Goal: Task Accomplishment & Management: Use online tool/utility

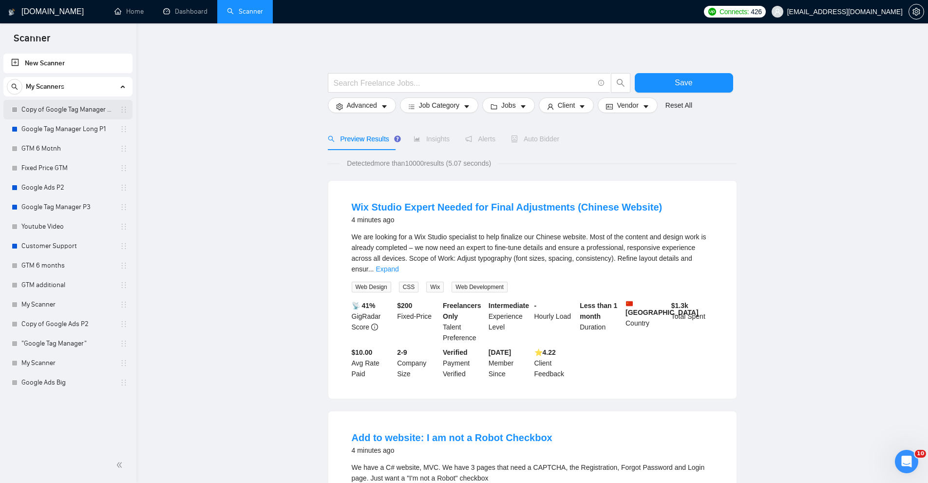
click at [61, 109] on link "Copy of Google Tag Manager Long P1" at bounding box center [67, 109] width 93 height 19
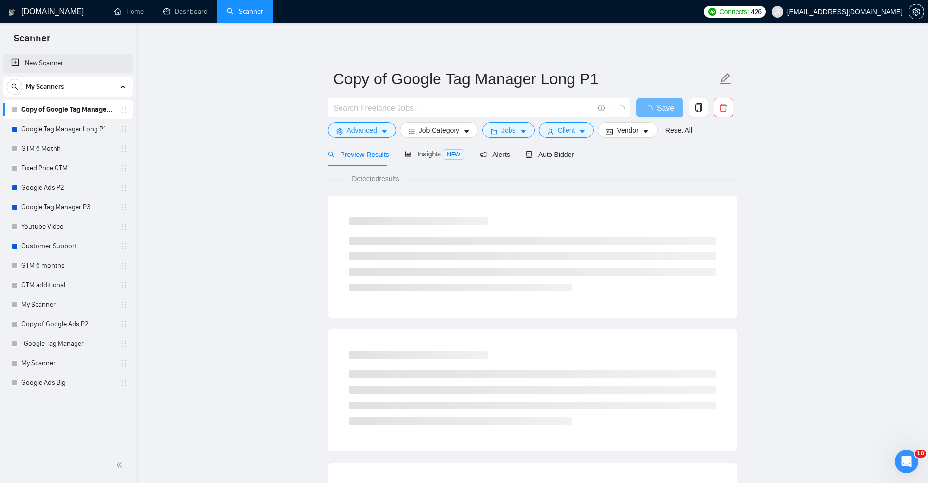
drag, startPoint x: 57, startPoint y: 66, endPoint x: 75, endPoint y: 73, distance: 19.6
click at [57, 66] on link "New Scanner" at bounding box center [67, 63] width 113 height 19
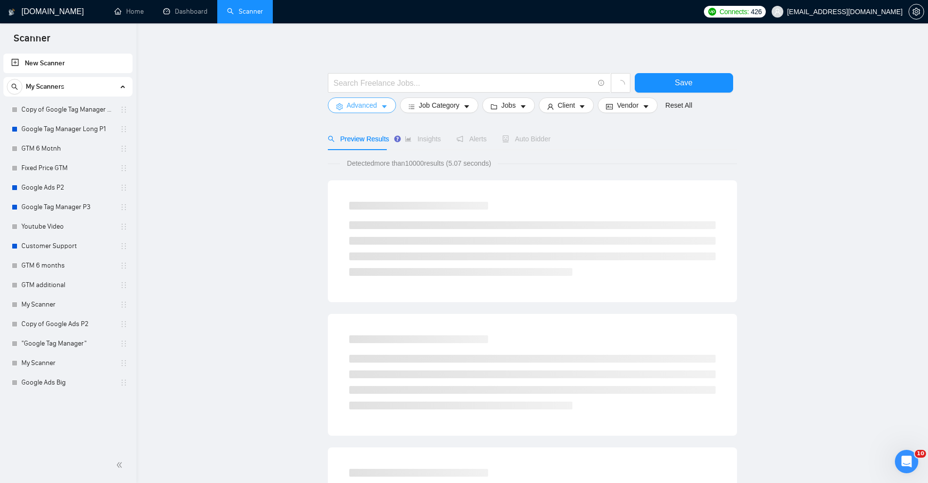
click at [374, 108] on span "Advanced" at bounding box center [362, 105] width 30 height 11
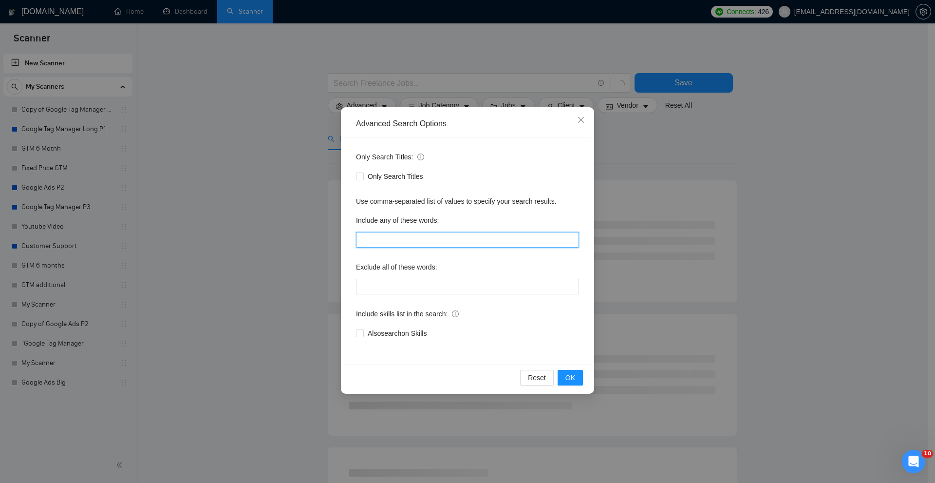
click at [391, 235] on input "text" at bounding box center [467, 240] width 223 height 16
type input """
type input ""Google Tag Manager", "Google Ads""
click at [566, 373] on span "OK" at bounding box center [570, 377] width 10 height 11
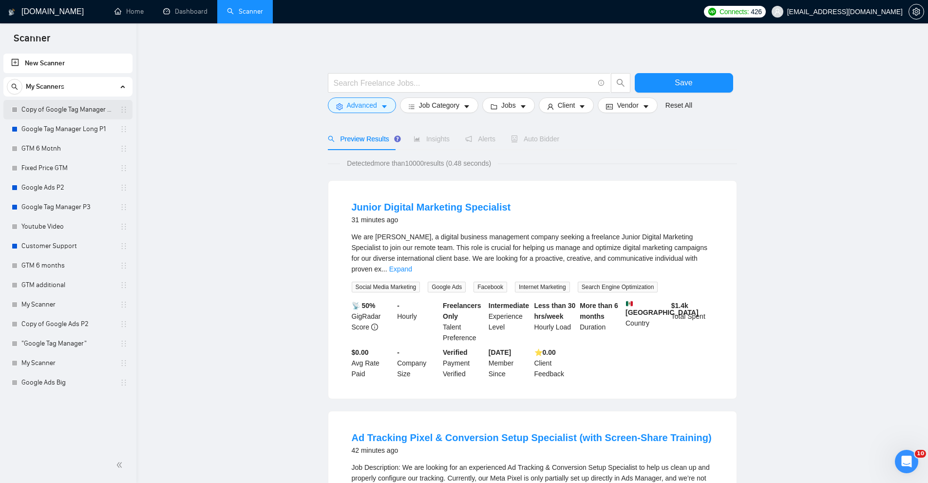
click at [61, 109] on link "Copy of Google Tag Manager Long P1" at bounding box center [67, 109] width 93 height 19
click at [87, 115] on link "Copy of Google Tag Manager Long P1" at bounding box center [67, 109] width 93 height 19
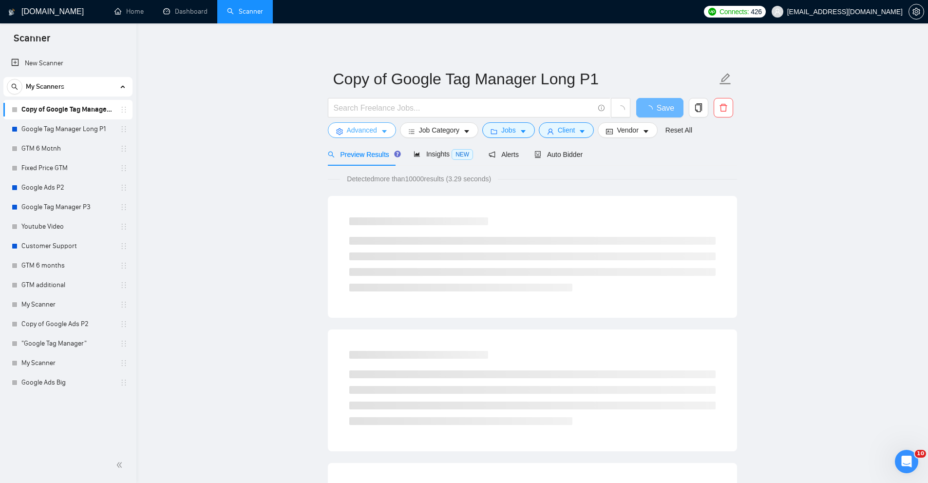
click at [373, 135] on span "Advanced" at bounding box center [362, 130] width 30 height 11
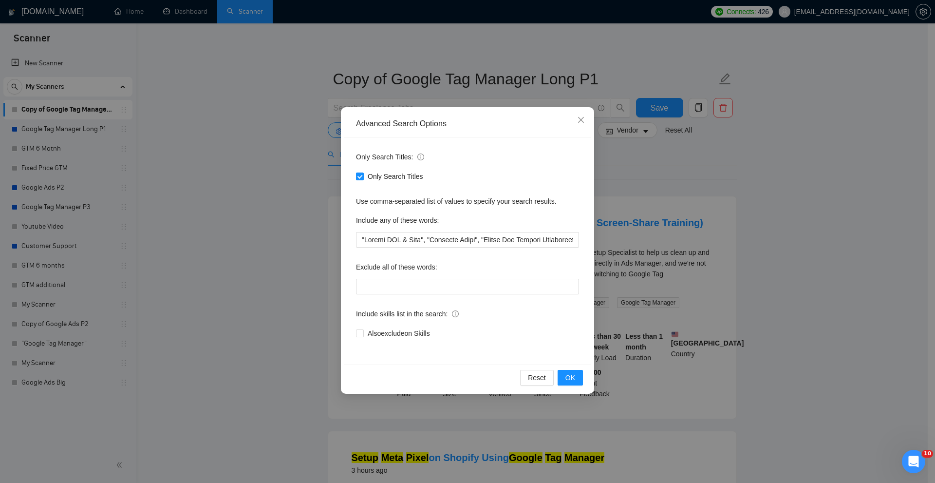
click at [585, 379] on div "Reset OK" at bounding box center [467, 377] width 246 height 26
click at [578, 377] on button "OK" at bounding box center [570, 378] width 25 height 16
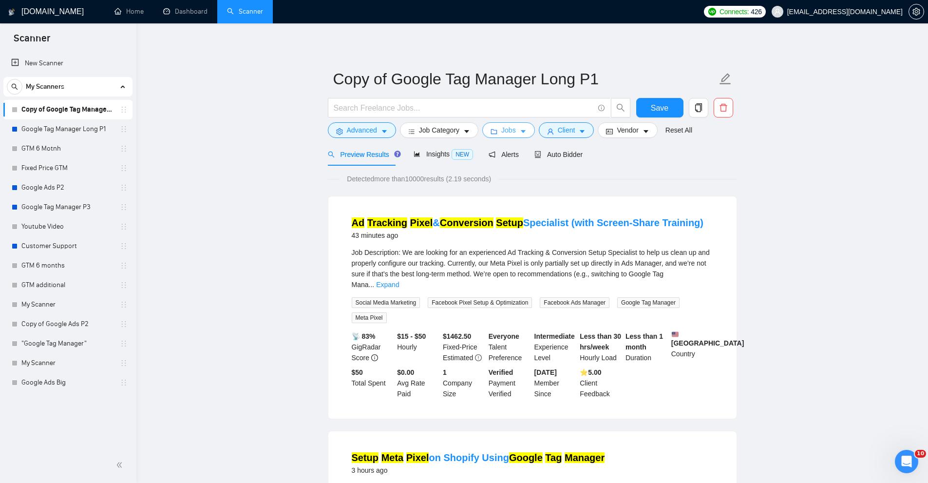
click at [496, 130] on button "Jobs" at bounding box center [508, 130] width 53 height 16
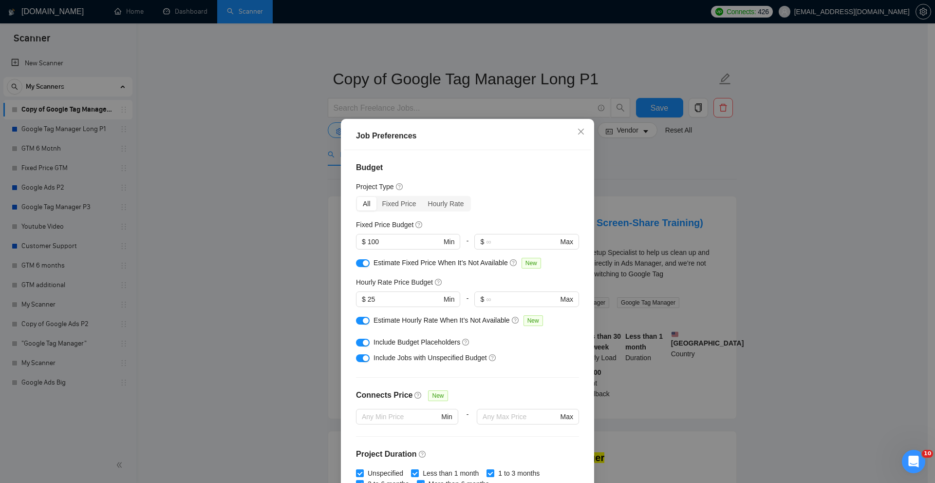
click at [752, 204] on div "Job Preferences Budget Project Type All Fixed Price Hourly Rate Fixed Price Bud…" at bounding box center [467, 241] width 935 height 483
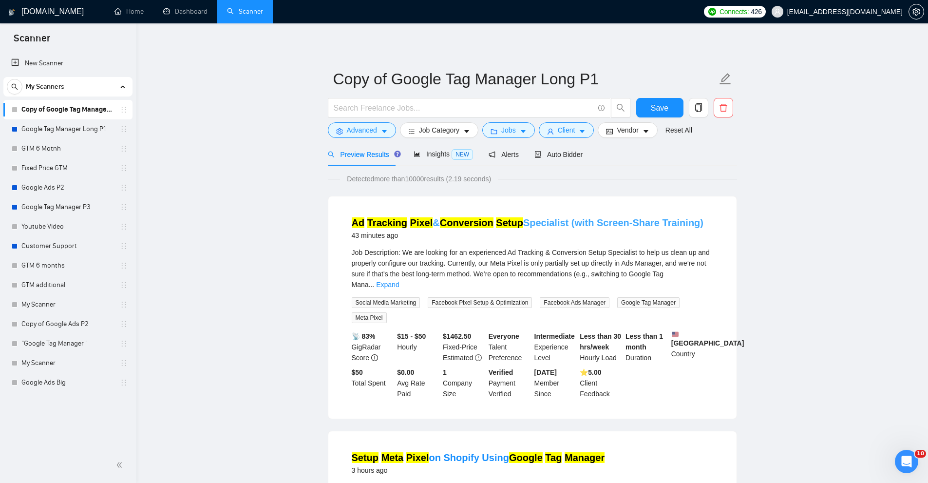
click at [429, 222] on link "Ad Tracking Pixel & Conversion Setup Specialist (with Screen-Share Training)" at bounding box center [528, 222] width 352 height 11
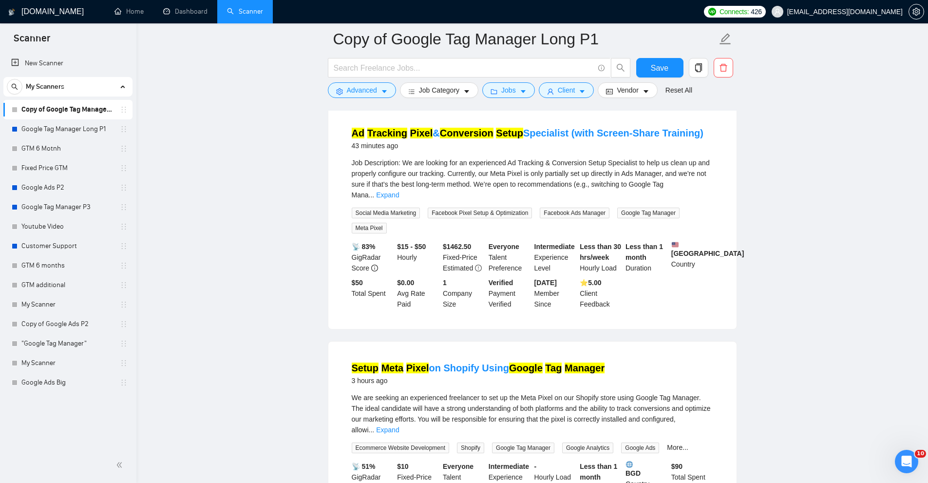
scroll to position [146, 0]
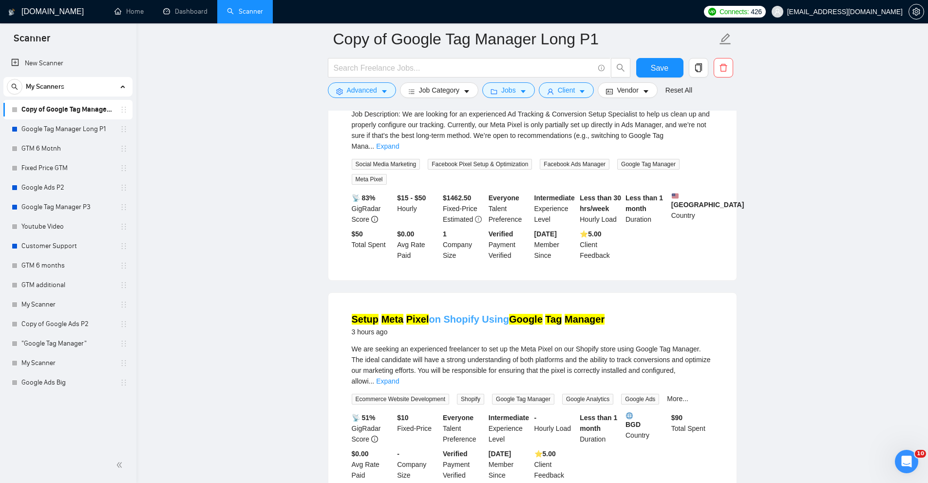
click at [460, 314] on link "Setup Meta Pixel on Shopify Using Google Tag Manager" at bounding box center [478, 319] width 253 height 11
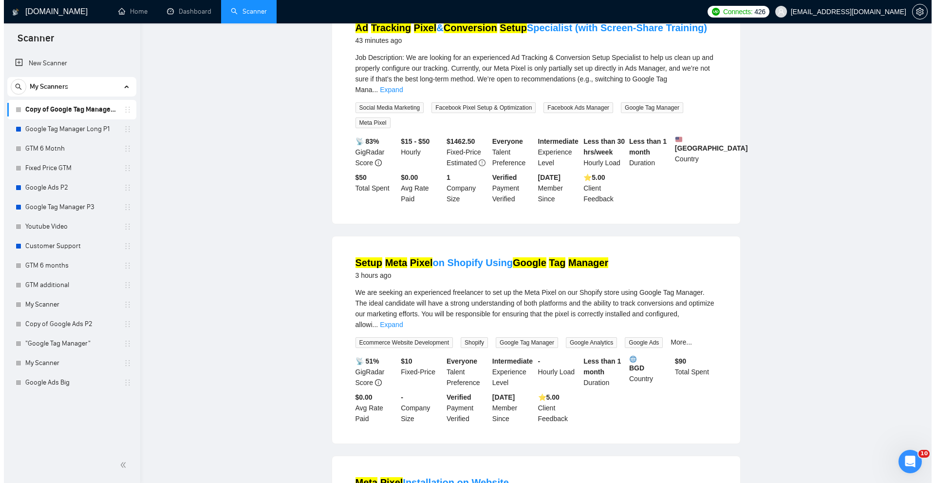
scroll to position [0, 0]
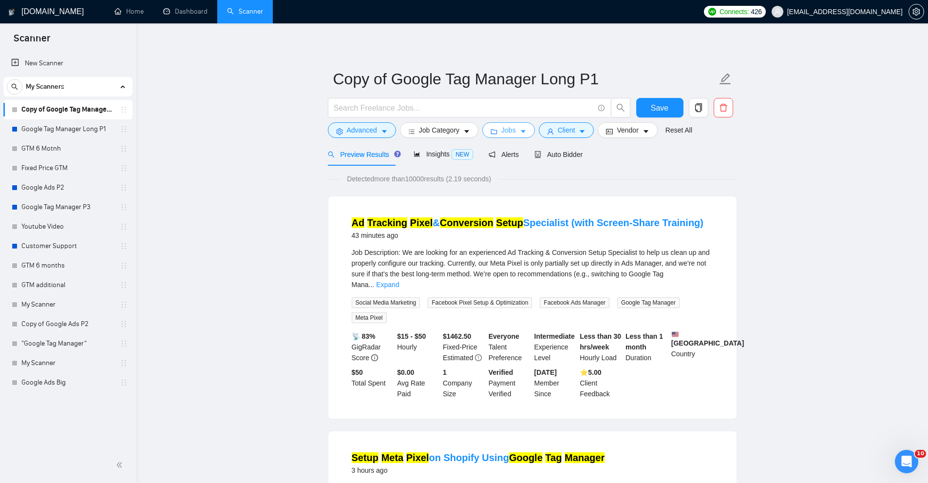
click at [521, 131] on icon "caret-down" at bounding box center [523, 131] width 5 height 3
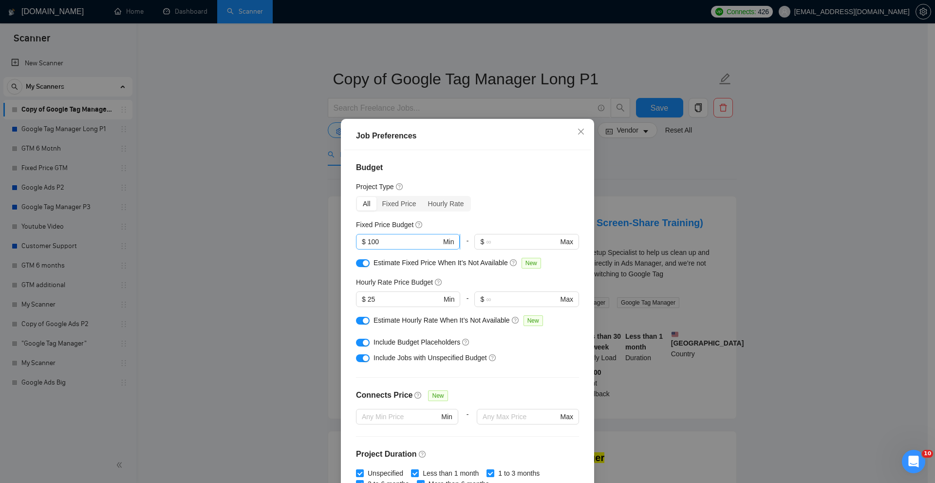
click at [387, 243] on input "100" at bounding box center [405, 241] width 74 height 11
click at [388, 245] on input "100" at bounding box center [405, 241] width 74 height 11
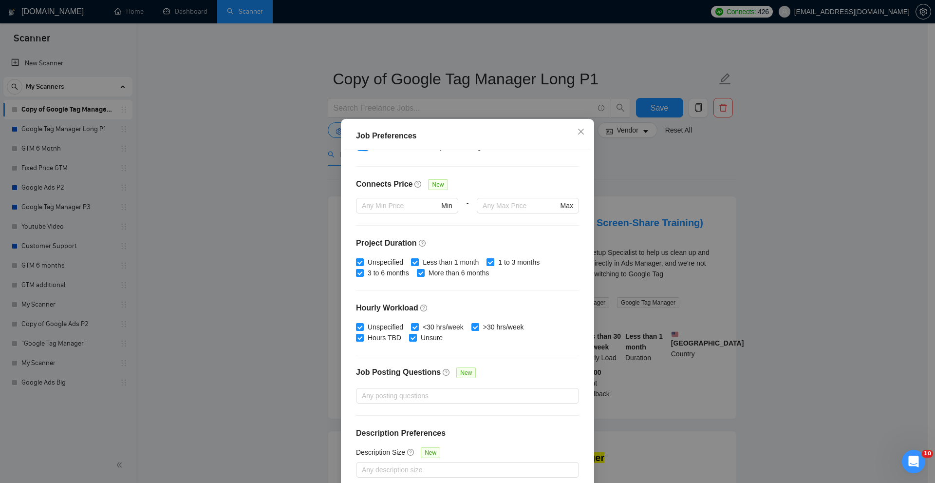
scroll to position [48, 0]
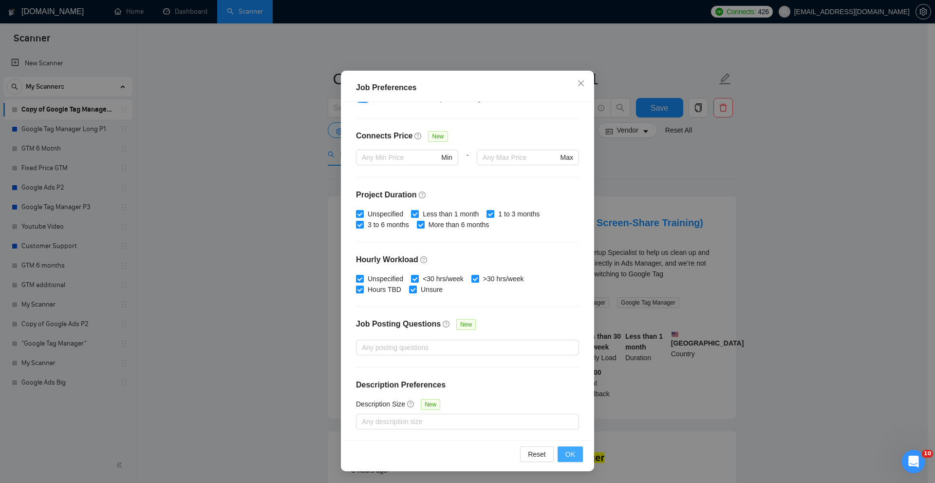
click at [568, 454] on span "OK" at bounding box center [570, 453] width 10 height 11
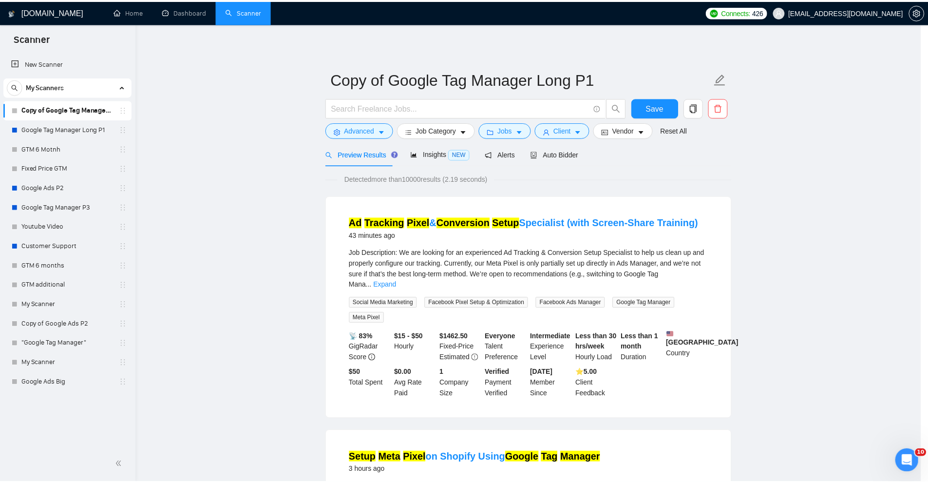
scroll to position [0, 0]
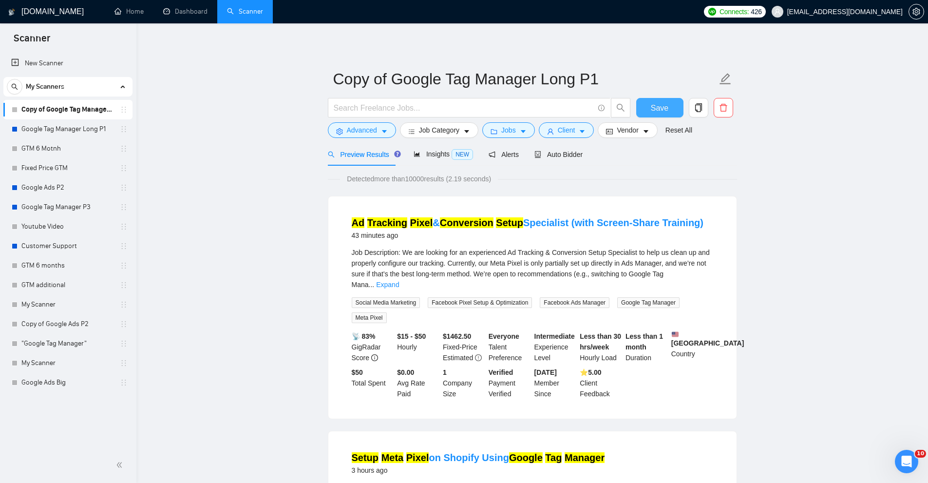
click at [666, 102] on span "Save" at bounding box center [660, 108] width 18 height 12
click at [501, 127] on span "Jobs" at bounding box center [508, 130] width 15 height 11
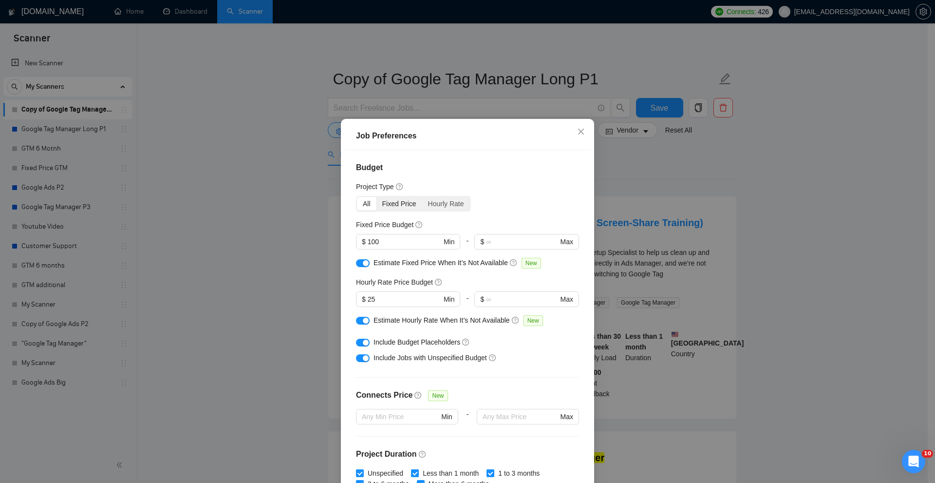
click at [400, 208] on div "Fixed Price" at bounding box center [399, 204] width 46 height 14
click at [376, 197] on input "Fixed Price" at bounding box center [376, 197] width 0 height 0
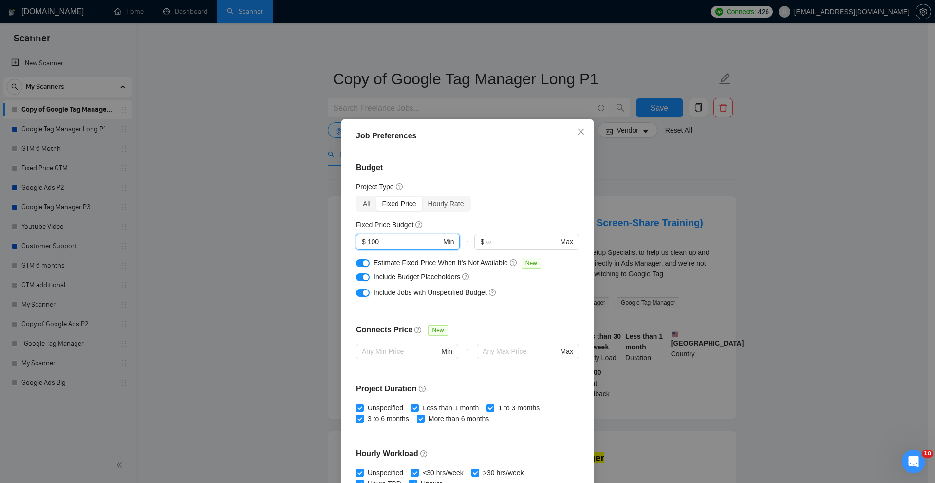
click at [394, 240] on input "100" at bounding box center [405, 241] width 74 height 11
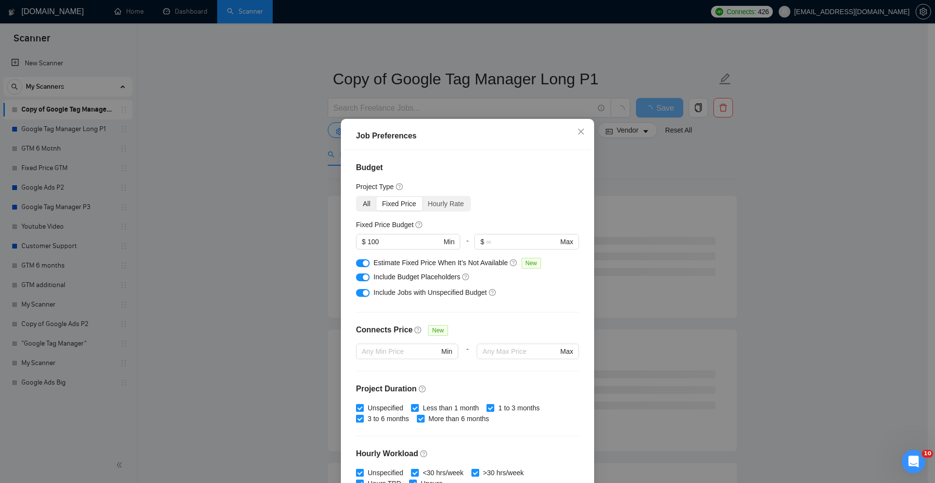
click at [369, 208] on div "All" at bounding box center [366, 204] width 19 height 14
click at [357, 197] on input "All" at bounding box center [357, 197] width 0 height 0
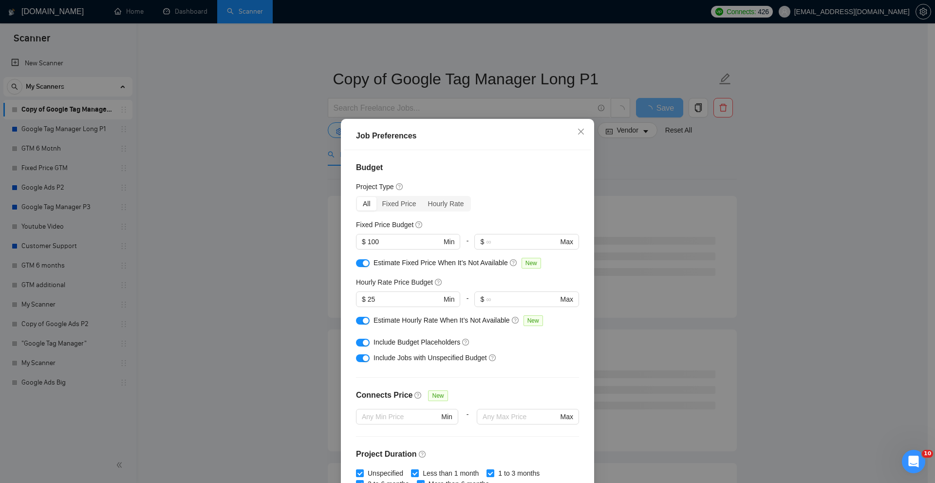
click at [363, 260] on div "button" at bounding box center [366, 263] width 6 height 6
click at [363, 318] on div "button" at bounding box center [366, 320] width 6 height 6
click at [363, 358] on div "button" at bounding box center [366, 358] width 6 height 6
click at [363, 344] on div "button" at bounding box center [366, 342] width 6 height 6
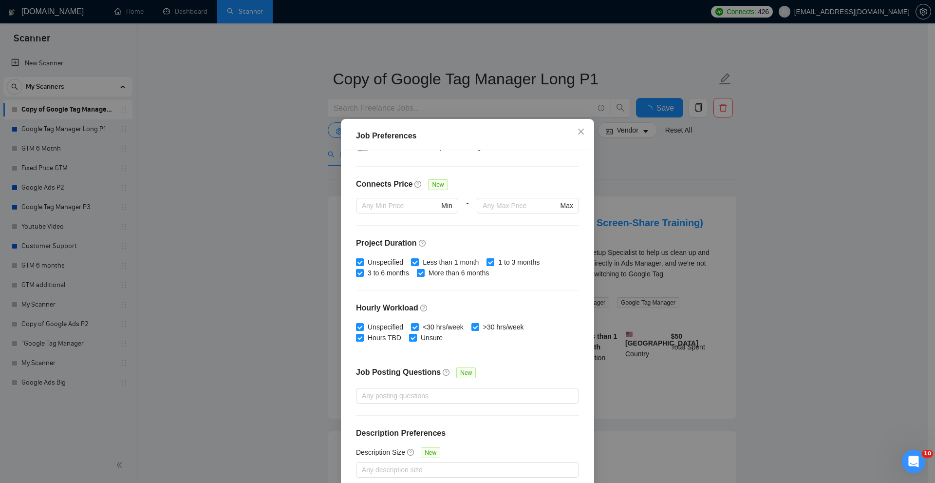
scroll to position [48, 0]
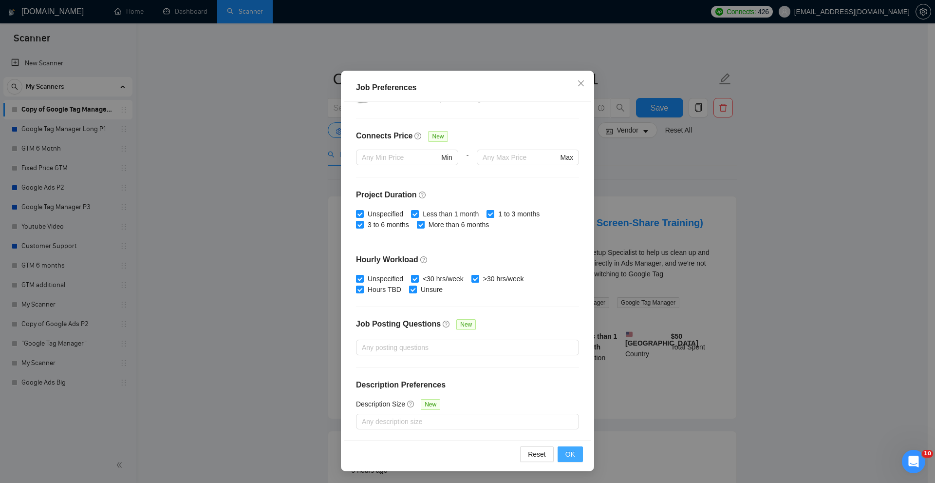
click at [565, 451] on span "OK" at bounding box center [570, 453] width 10 height 11
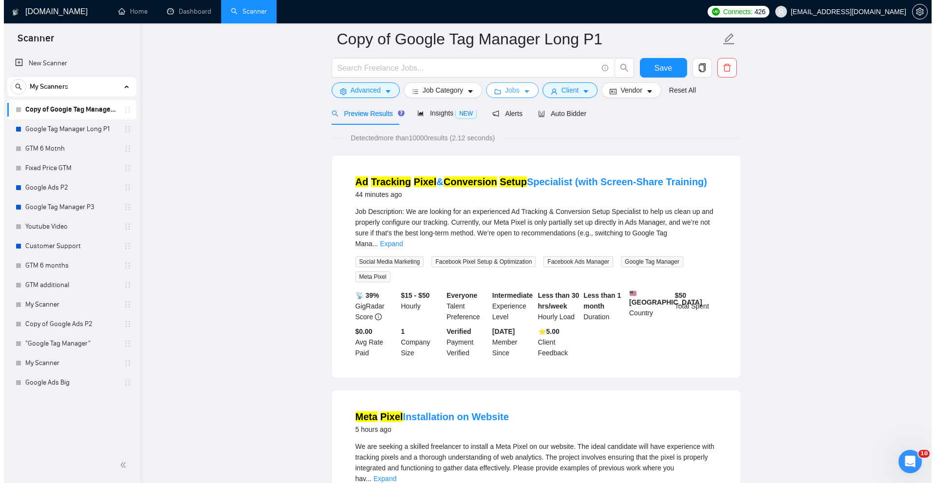
scroll to position [0, 0]
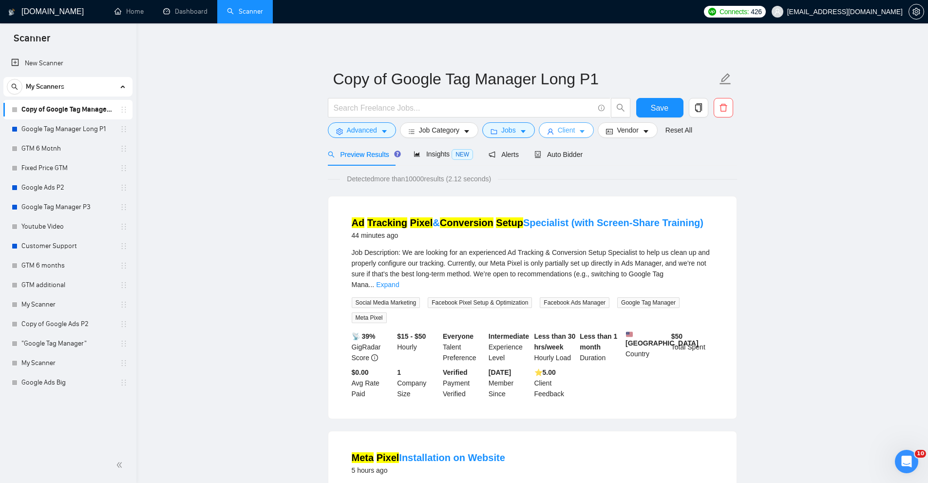
click at [560, 130] on span "Client" at bounding box center [567, 130] width 18 height 11
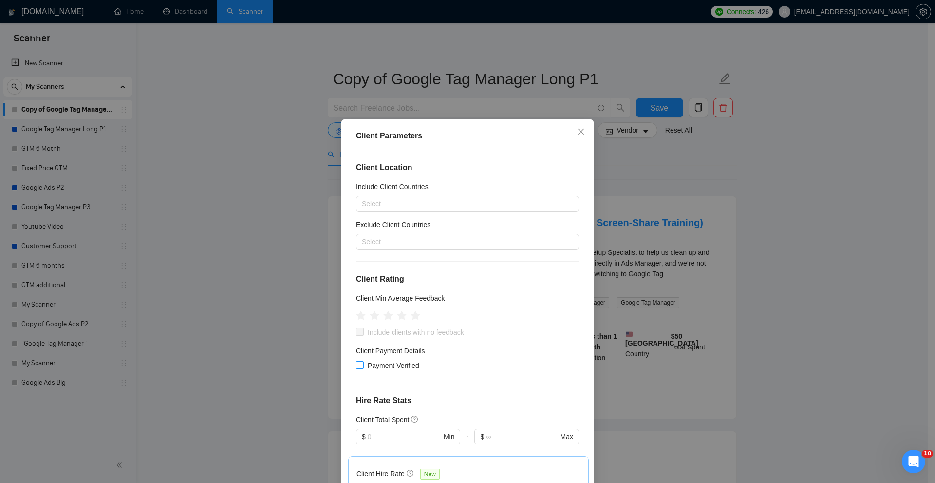
click at [357, 364] on input "Payment Verified" at bounding box center [359, 364] width 7 height 7
checkbox input "true"
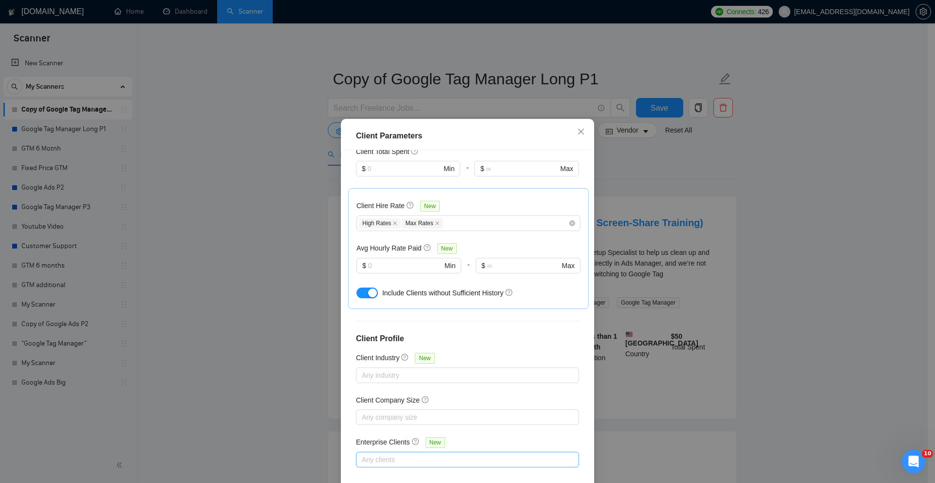
scroll to position [48, 0]
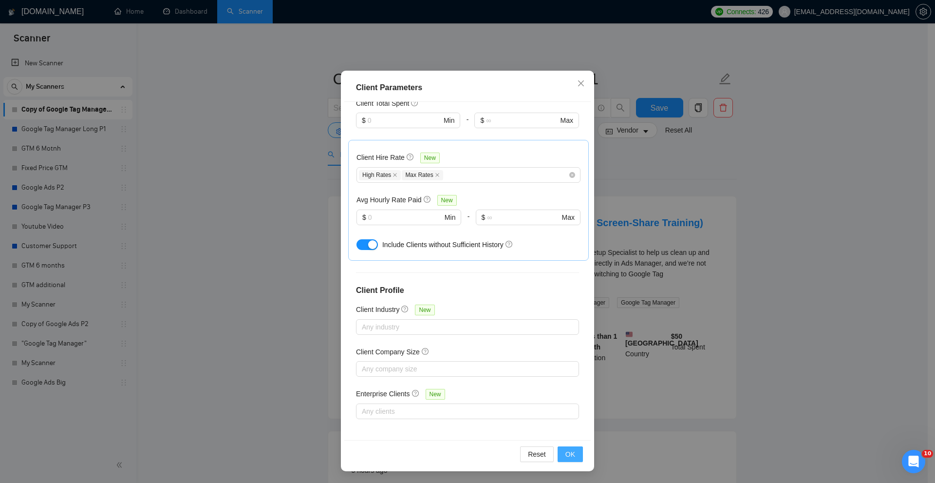
click at [569, 448] on span "OK" at bounding box center [570, 453] width 10 height 11
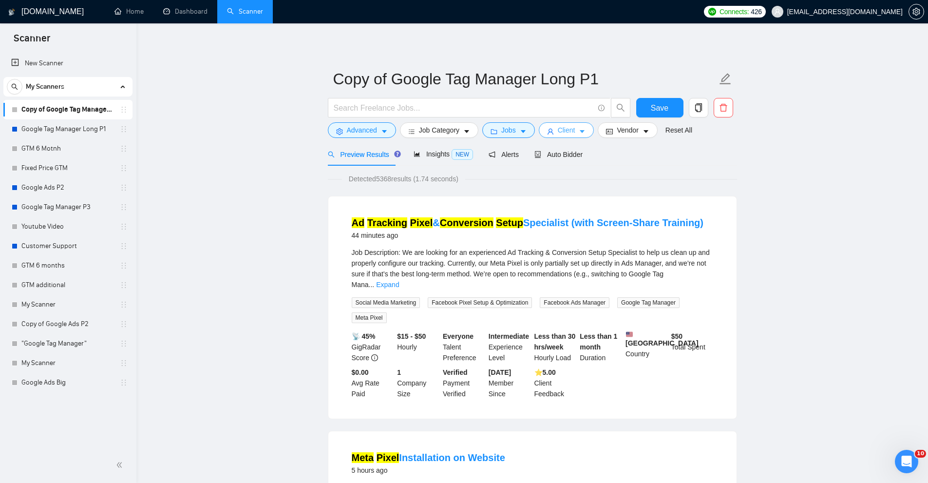
click at [565, 129] on span "Client" at bounding box center [567, 130] width 18 height 11
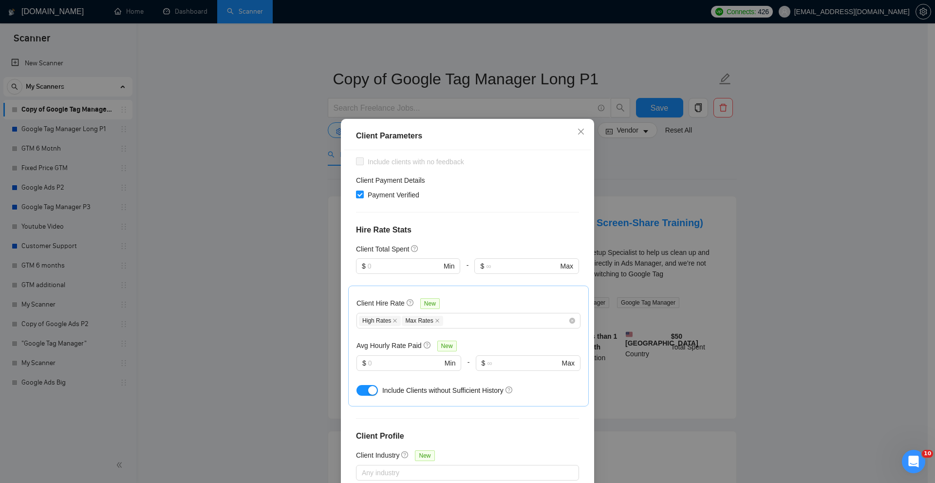
scroll to position [24, 0]
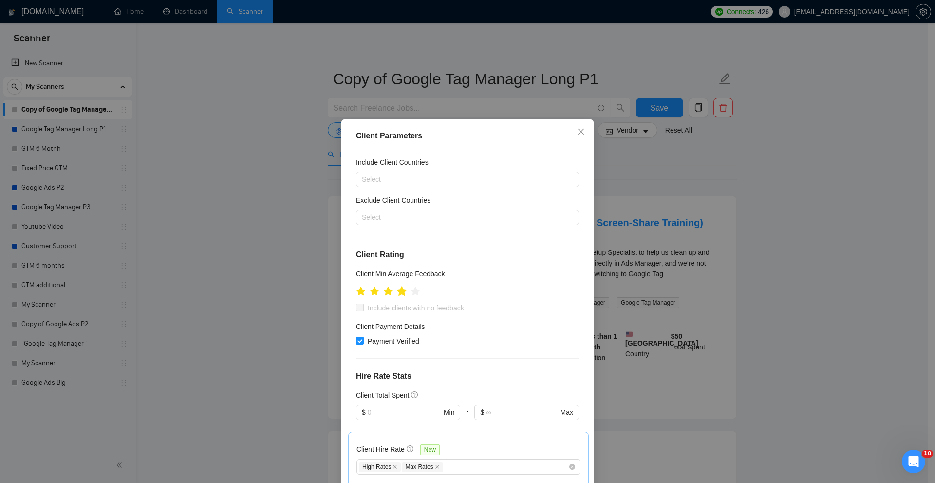
click at [399, 290] on icon "star" at bounding box center [402, 291] width 10 height 10
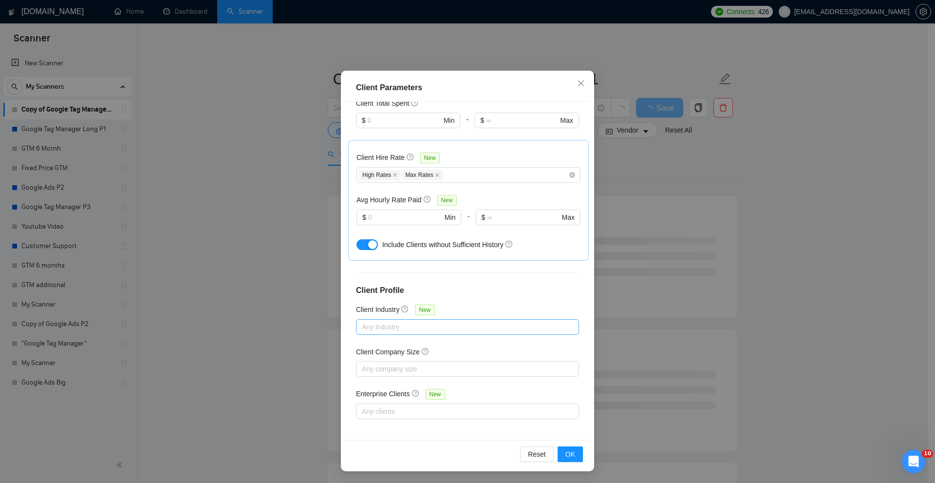
scroll to position [74, 0]
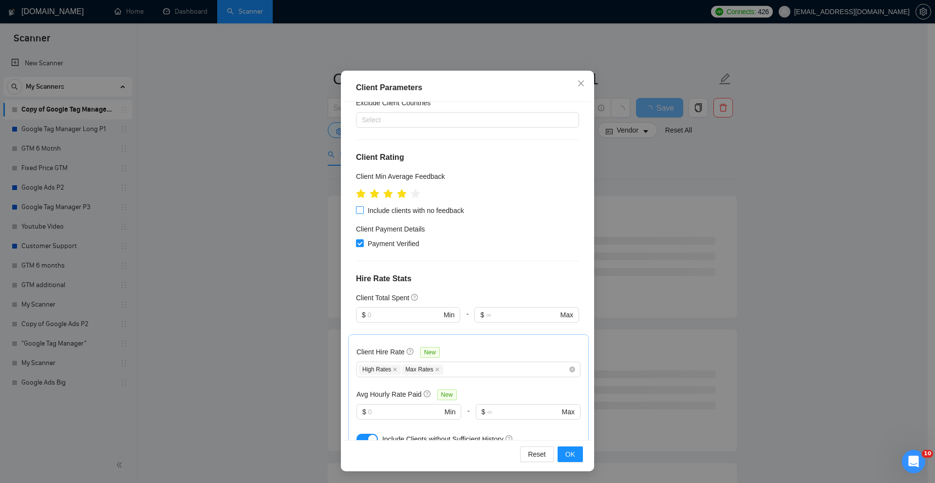
click at [364, 210] on span "Include clients with no feedback" at bounding box center [416, 210] width 104 height 11
click at [363, 210] on input "Include clients with no feedback" at bounding box center [359, 209] width 7 height 7
checkbox input "true"
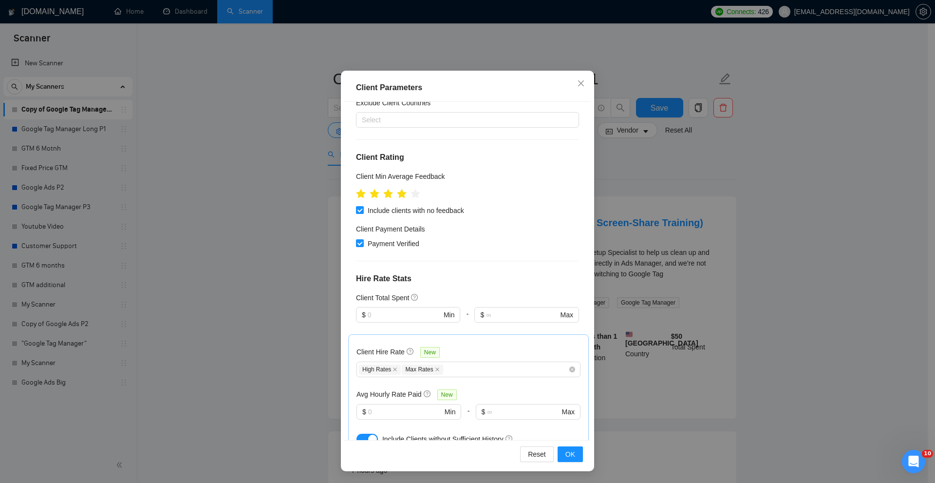
scroll to position [268, 0]
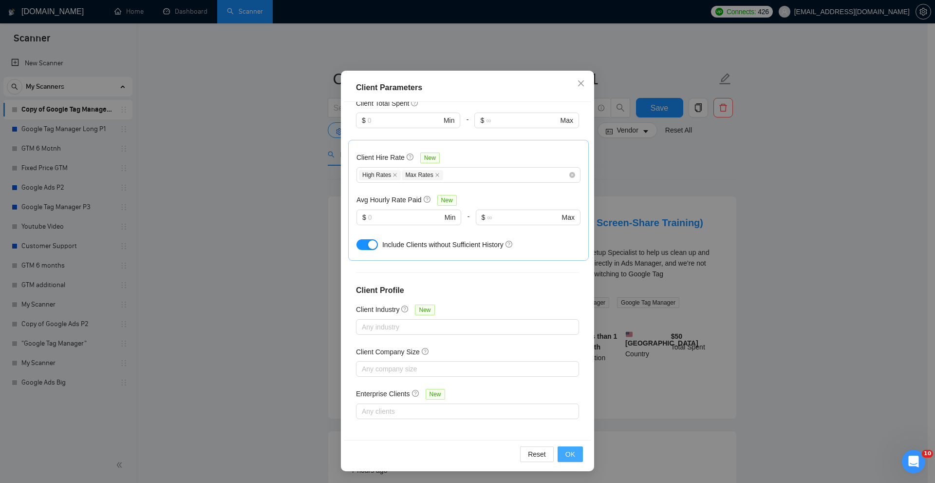
click at [571, 453] on span "OK" at bounding box center [570, 453] width 10 height 11
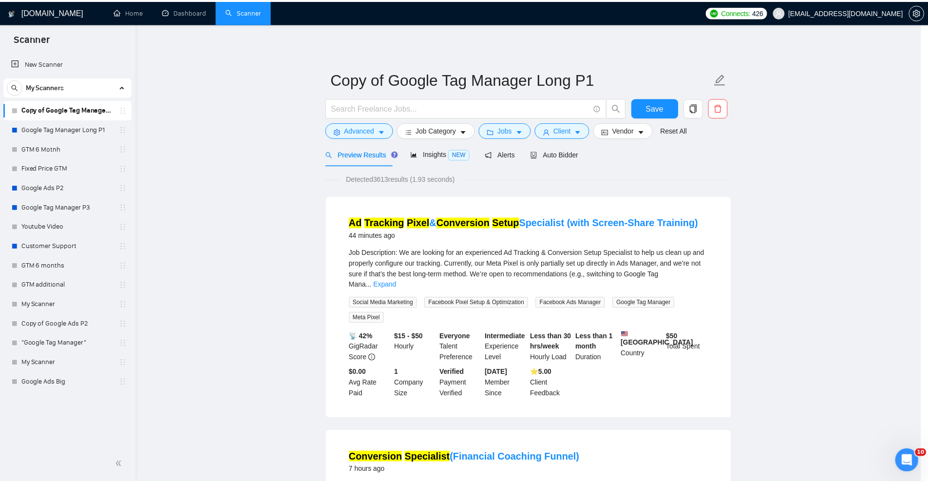
scroll to position [0, 0]
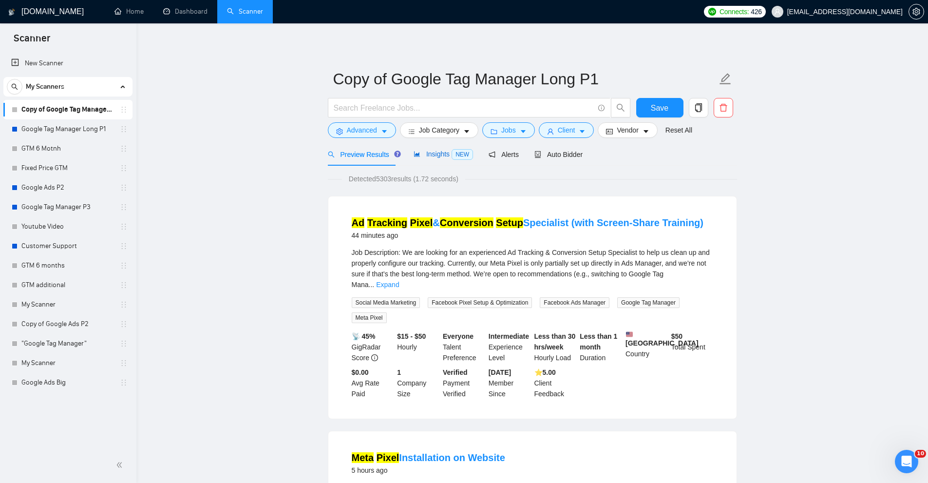
click at [417, 151] on icon "area-chart" at bounding box center [416, 153] width 7 height 7
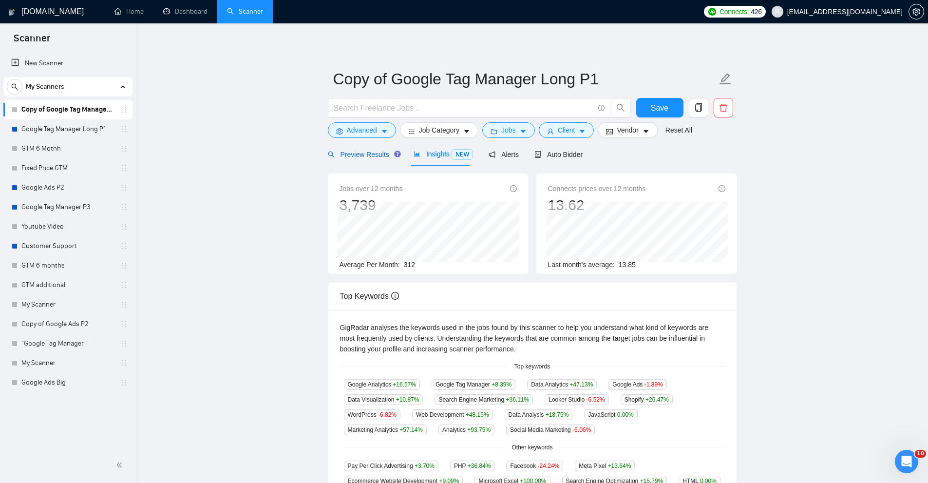
click at [373, 155] on span "Preview Results" at bounding box center [363, 154] width 70 height 8
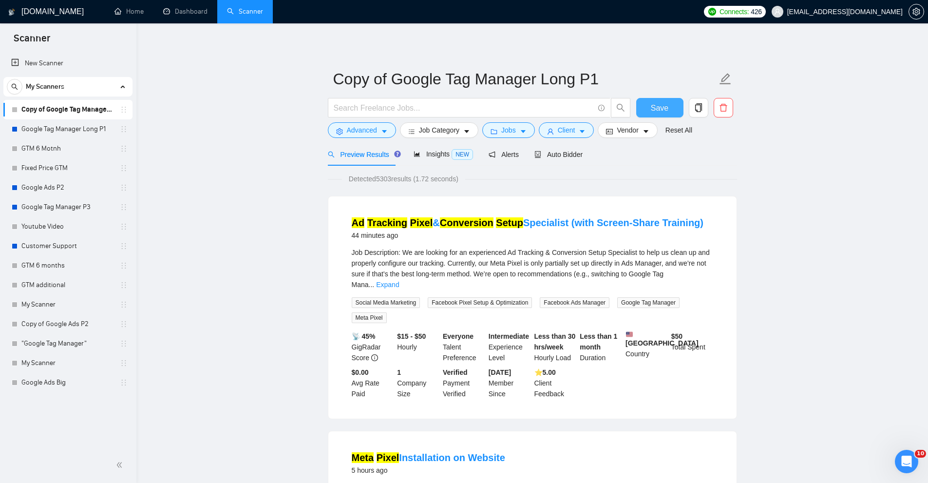
click at [647, 102] on button "Save" at bounding box center [659, 107] width 47 height 19
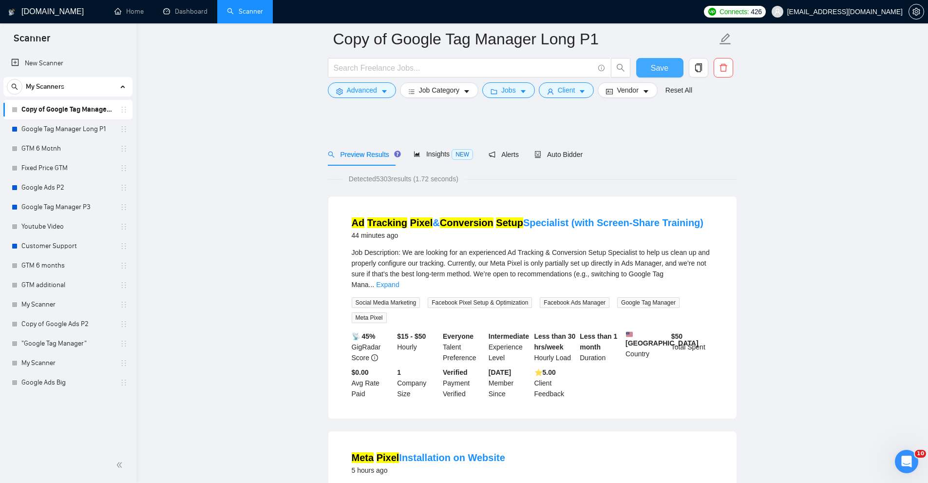
scroll to position [97, 0]
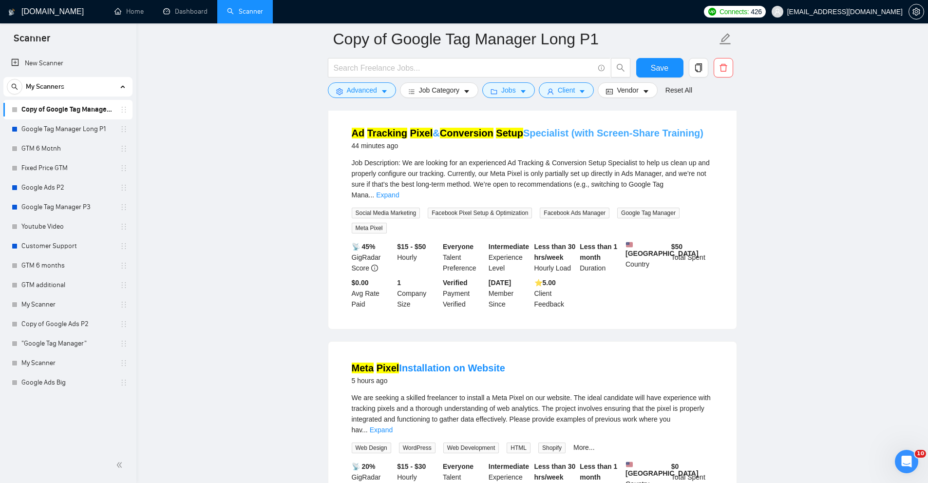
click at [455, 134] on mark "Conversion" at bounding box center [467, 133] width 54 height 11
click at [415, 362] on link "Meta Pixel Installation on Website" at bounding box center [428, 367] width 153 height 11
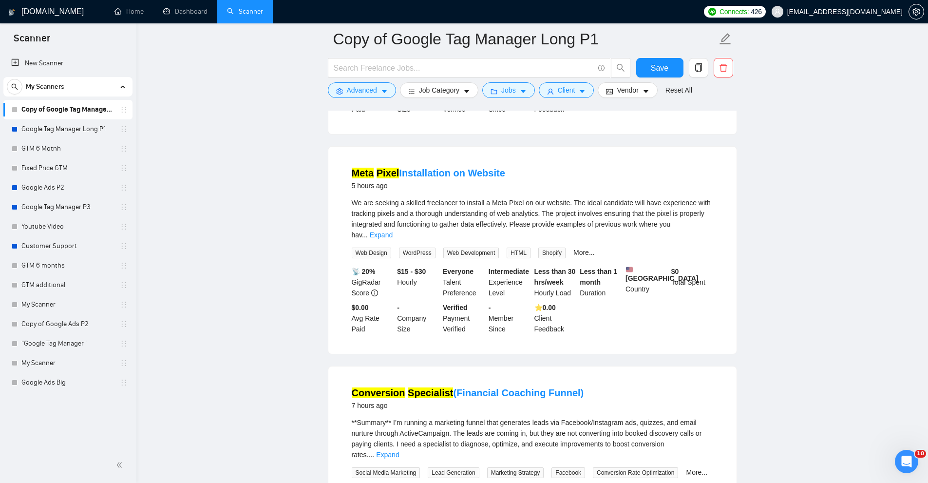
scroll to position [390, 0]
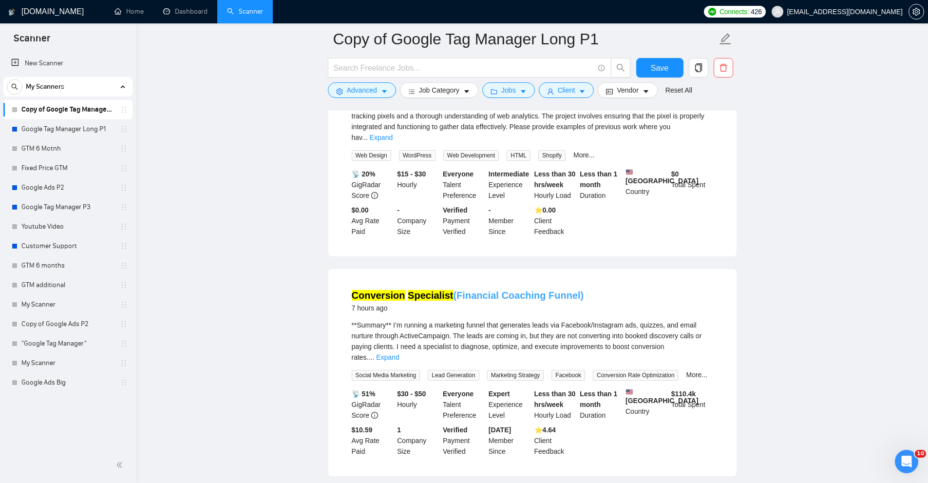
click at [419, 290] on mark "Specialist" at bounding box center [430, 295] width 45 height 11
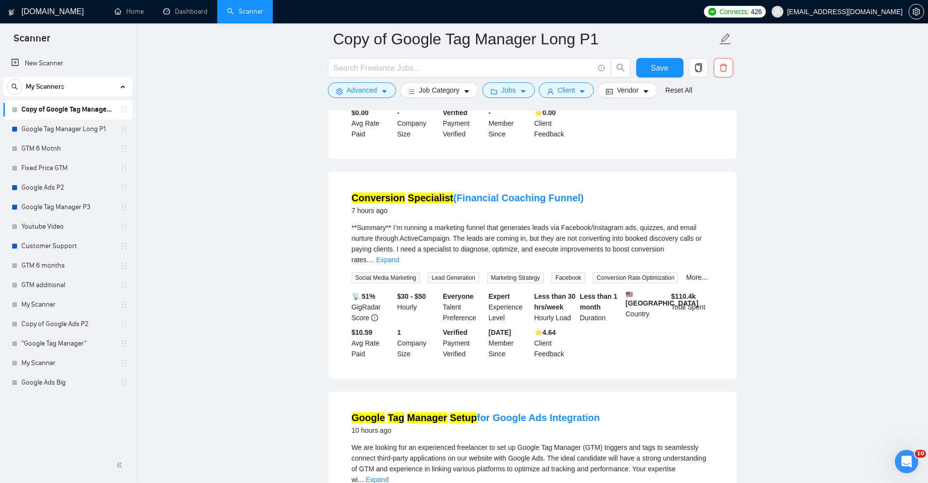
scroll to position [584, 0]
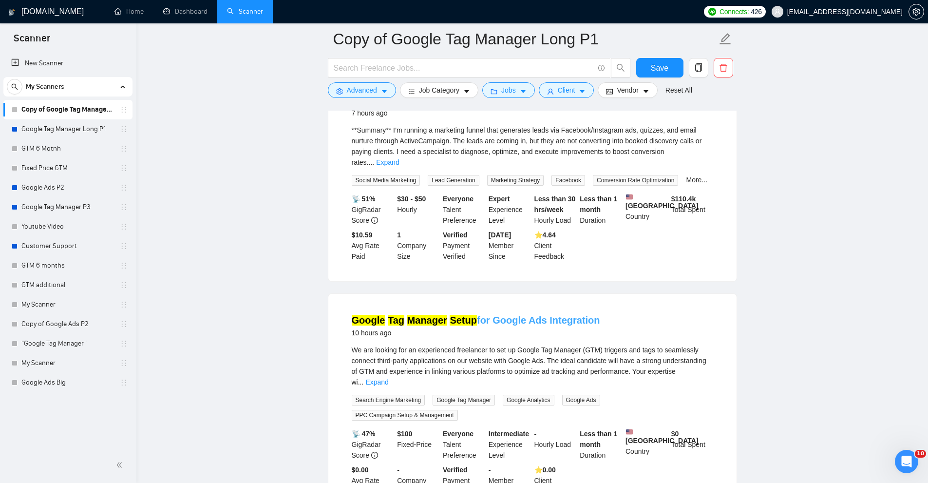
click at [409, 315] on mark "Manager" at bounding box center [427, 320] width 40 height 11
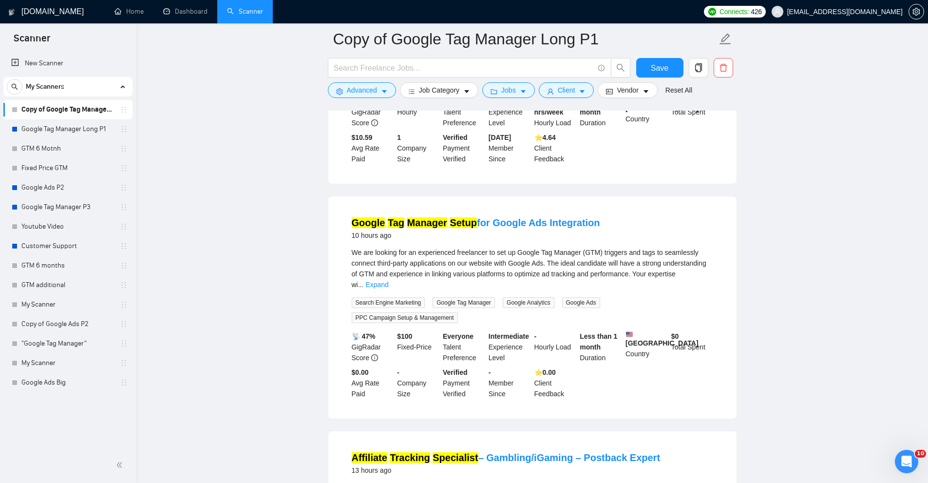
scroll to position [779, 0]
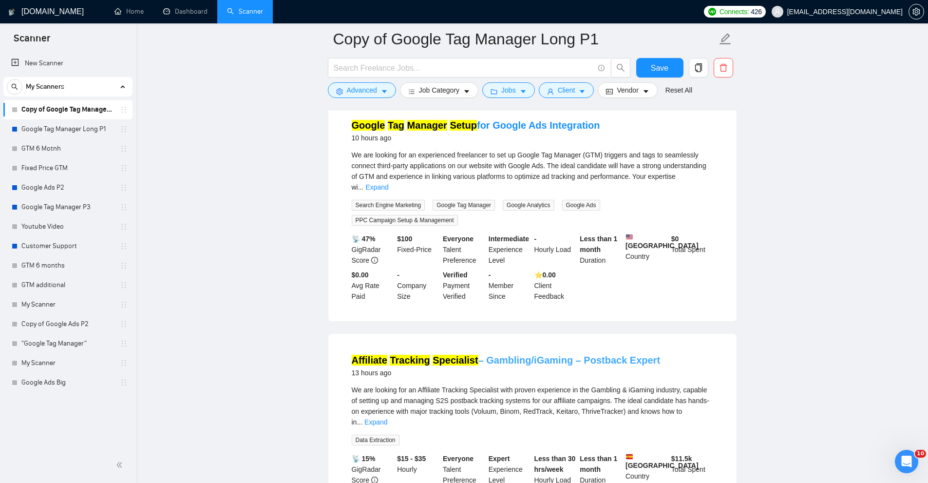
click at [383, 354] on mark "Affiliate" at bounding box center [370, 359] width 36 height 11
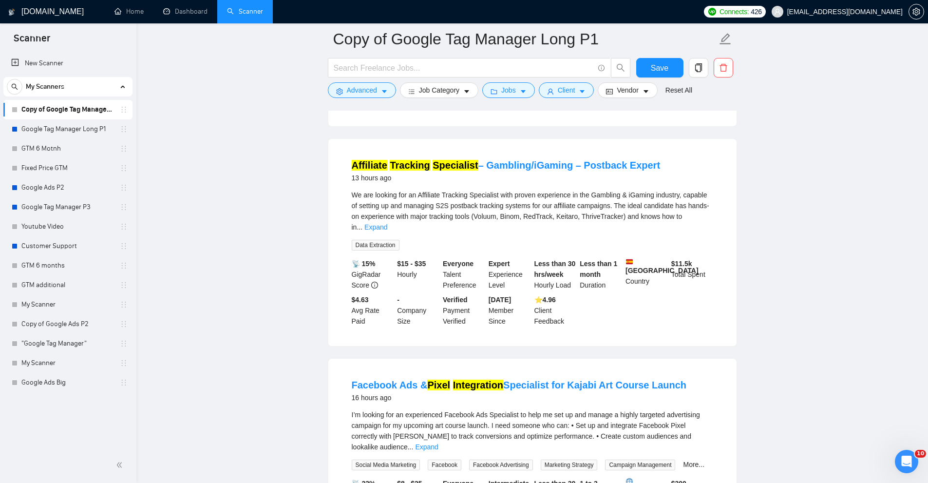
scroll to position [1023, 0]
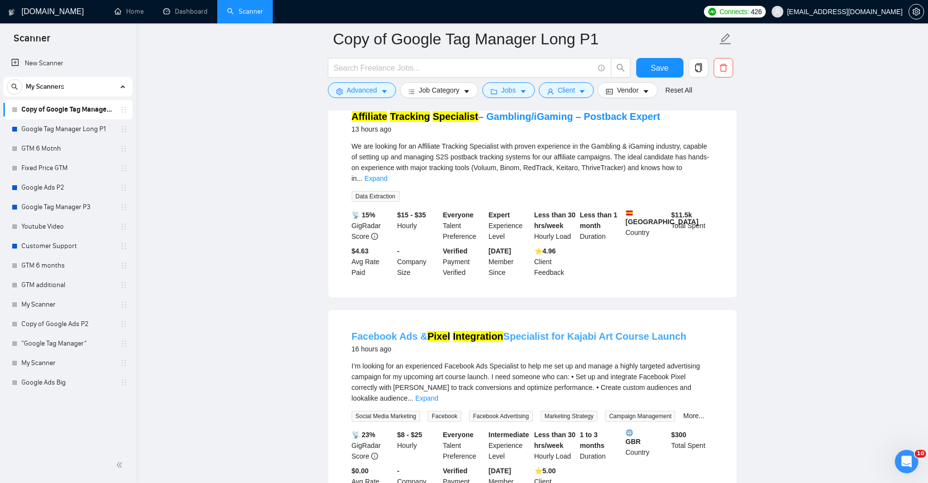
click at [399, 331] on link "Facebook Ads & Pixel Integration Specialist for Kajabi Art Course Launch" at bounding box center [519, 336] width 335 height 11
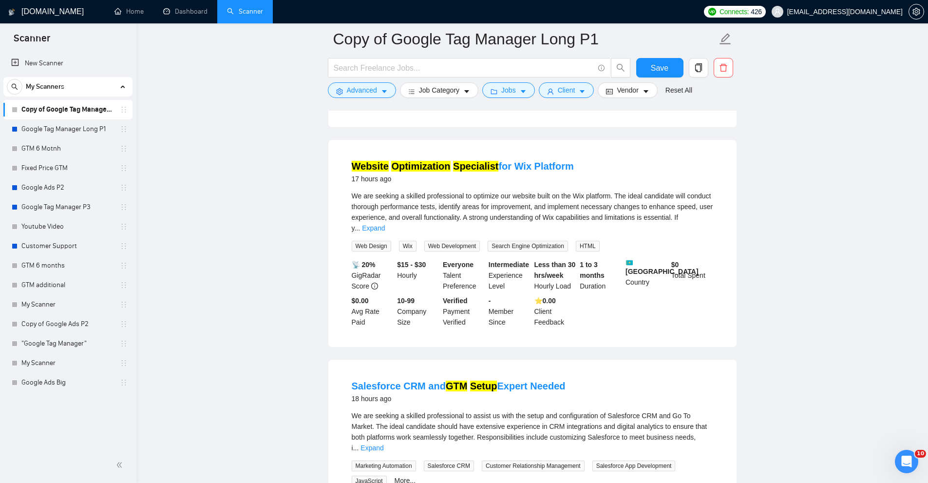
scroll to position [1461, 0]
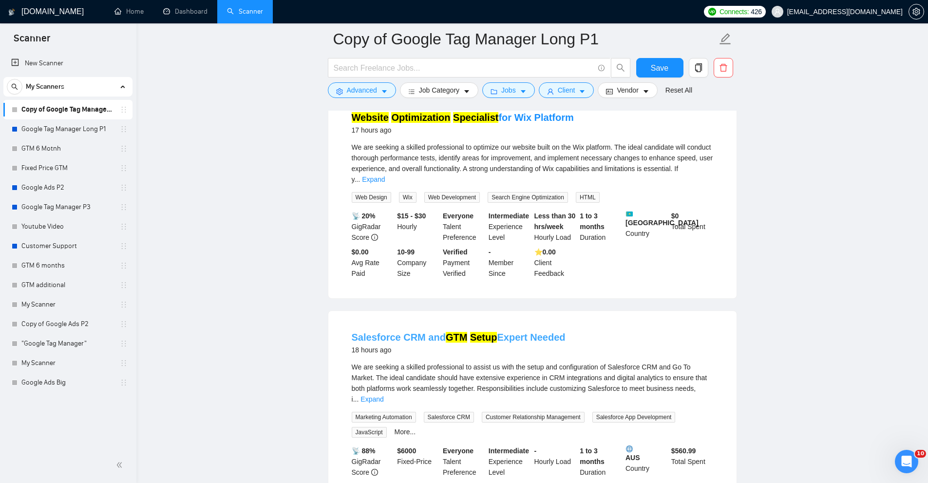
click at [462, 332] on mark "GTM" at bounding box center [456, 337] width 21 height 11
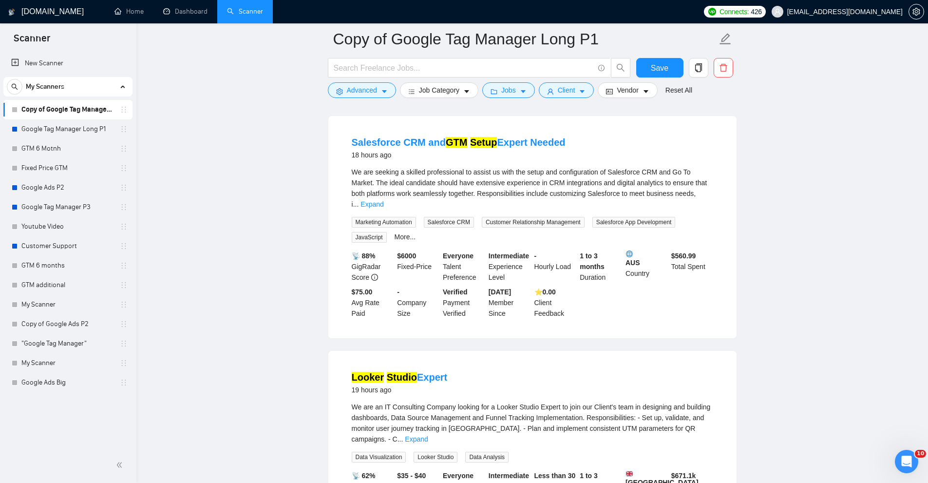
scroll to position [1704, 0]
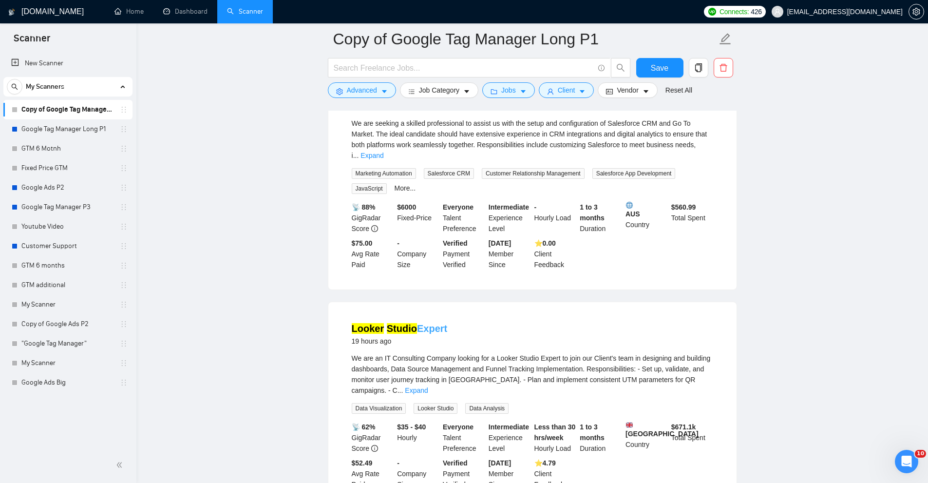
click at [407, 323] on mark "Studio" at bounding box center [402, 328] width 30 height 11
